Goal: Transaction & Acquisition: Download file/media

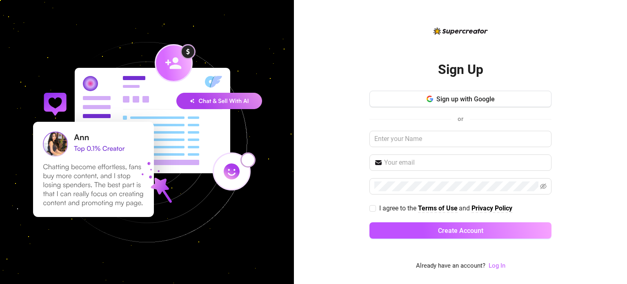
click at [397, 112] on div "Sign up with Google or I agree to the Terms of Use and Privacy Policy Create Ac…" at bounding box center [460, 168] width 182 height 155
click at [398, 104] on button "Sign up with Google" at bounding box center [460, 99] width 182 height 16
click at [499, 262] on link "Log In" at bounding box center [496, 265] width 17 height 7
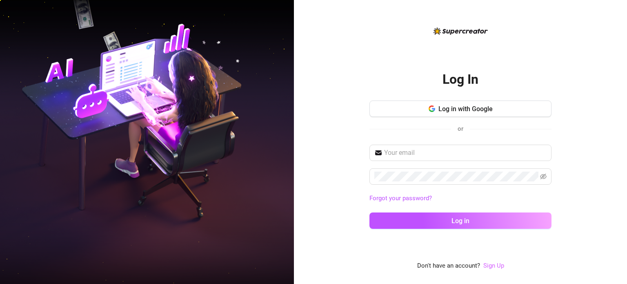
click at [499, 267] on link "Sign Up" at bounding box center [493, 265] width 21 height 7
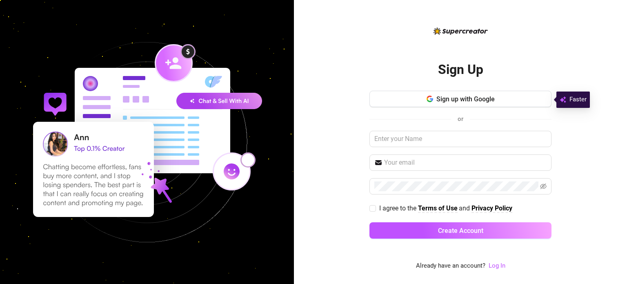
click at [499, 267] on link "Log In" at bounding box center [496, 265] width 17 height 7
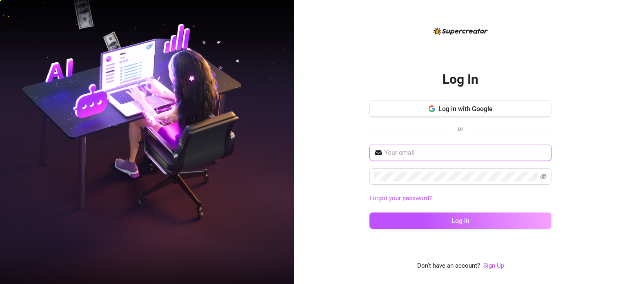
type input "[EMAIL_ADDRESS][DOMAIN_NAME]"
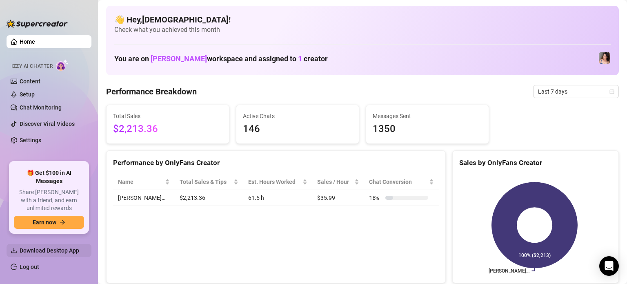
click at [35, 252] on span "Download Desktop App" at bounding box center [50, 250] width 60 height 7
